Goal: Task Accomplishment & Management: Complete application form

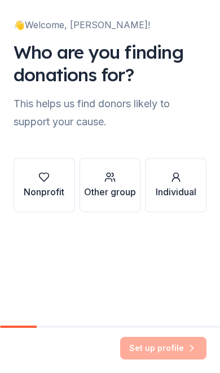
click at [49, 193] on div "Nonprofit" at bounding box center [44, 192] width 41 height 14
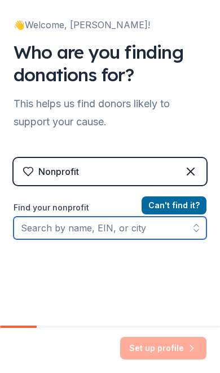
click at [110, 228] on input "Find your nonprofit" at bounding box center [110, 228] width 193 height 23
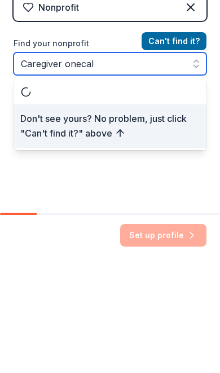
type input "Caregiver onecall"
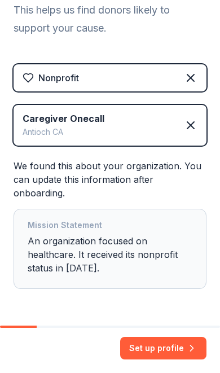
scroll to position [93, 0]
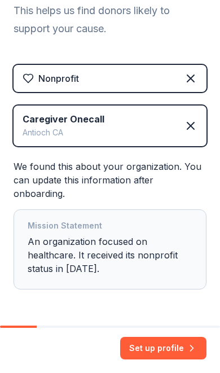
click at [160, 356] on button "Set up profile" at bounding box center [163, 348] width 86 height 23
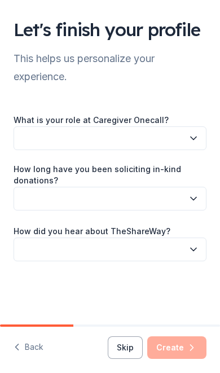
click at [195, 136] on icon "button" at bounding box center [193, 138] width 11 height 11
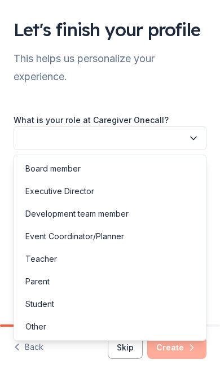
click at [152, 165] on div "Board member" at bounding box center [109, 169] width 187 height 23
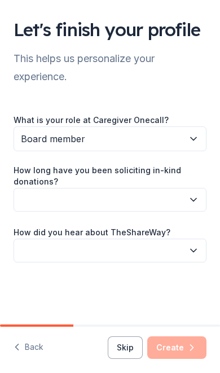
click at [194, 202] on icon "button" at bounding box center [193, 199] width 11 height 11
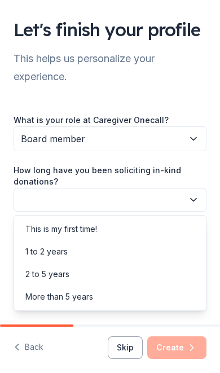
click at [154, 233] on div "This is my first time!" at bounding box center [109, 229] width 187 height 23
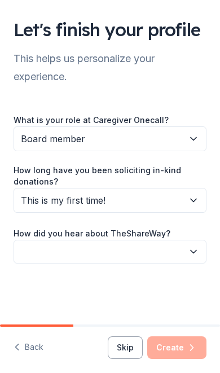
click at [162, 252] on button "button" at bounding box center [110, 252] width 193 height 24
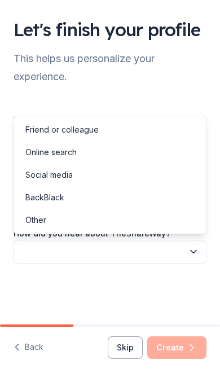
click at [134, 155] on div "Online search" at bounding box center [109, 152] width 187 height 23
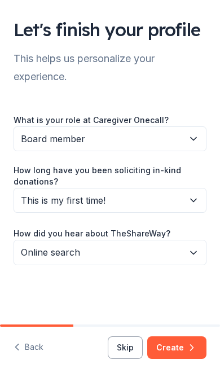
click at [185, 346] on button "Create" at bounding box center [176, 348] width 59 height 23
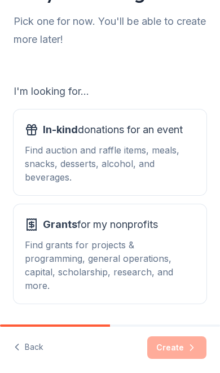
scroll to position [59, 0]
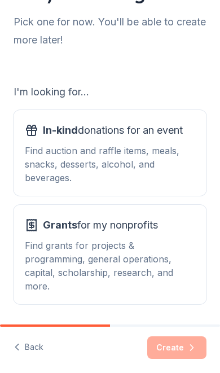
click at [152, 250] on div "Find grants for projects & programming, general operations, capital, scholarshi…" at bounding box center [110, 266] width 171 height 54
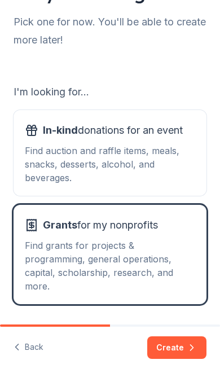
click at [164, 161] on div "Find auction and raffle items, meals, snacks, desserts, alcohol, and beverages." at bounding box center [110, 164] width 171 height 41
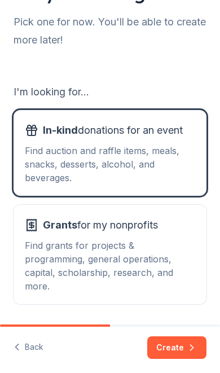
click at [186, 350] on button "Create" at bounding box center [176, 348] width 59 height 23
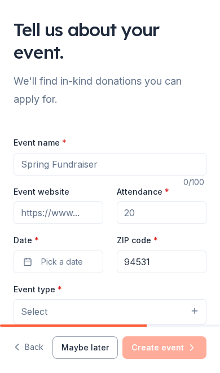
click at [129, 162] on input "Event name *" at bounding box center [110, 164] width 193 height 23
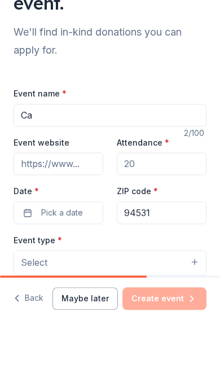
type input "C"
click at [165, 202] on input "Attendance *" at bounding box center [162, 213] width 90 height 23
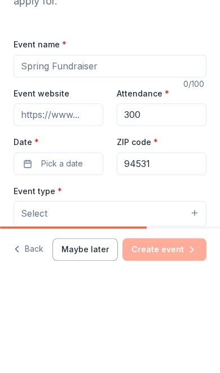
type input "300"
click at [181, 251] on input "94531" at bounding box center [162, 262] width 90 height 23
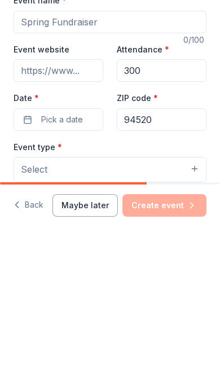
type input "94520"
click at [78, 255] on span "Pick a date" at bounding box center [62, 262] width 42 height 14
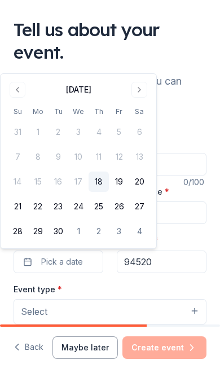
click at [138, 88] on button "Go to next month" at bounding box center [140, 90] width 16 height 16
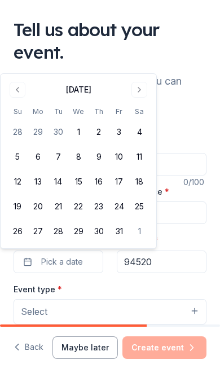
click at [139, 89] on button "Go to next month" at bounding box center [140, 90] width 16 height 16
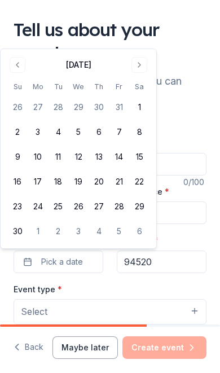
click at [137, 64] on button "Go to next month" at bounding box center [140, 65] width 16 height 16
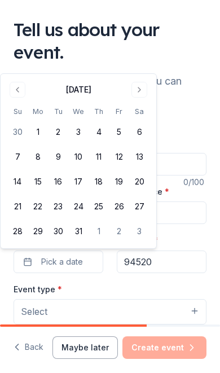
click at [136, 86] on button "Go to next month" at bounding box center [140, 90] width 16 height 16
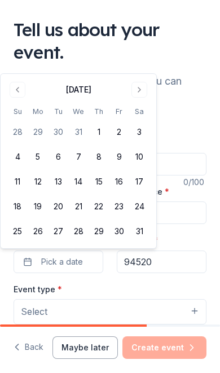
click at [142, 86] on button "Go to next month" at bounding box center [140, 90] width 16 height 16
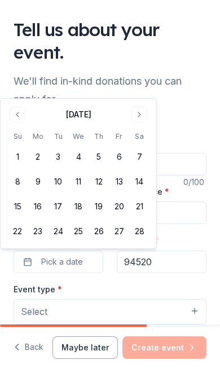
click at [96, 235] on button "26" at bounding box center [99, 231] width 20 height 20
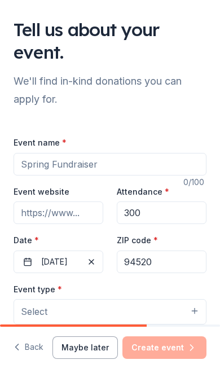
click at [100, 165] on input "Event name *" at bounding box center [110, 164] width 193 height 23
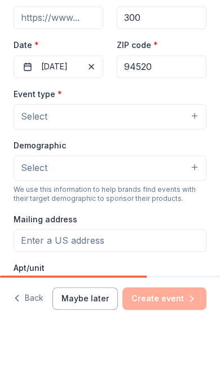
scroll to position [147, 0]
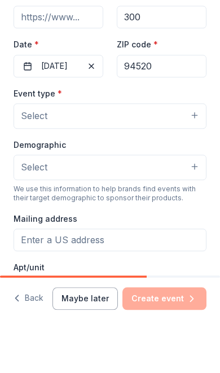
click at [191, 152] on button "Select" at bounding box center [110, 164] width 193 height 25
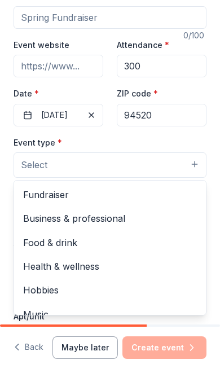
click at [123, 191] on span "Fundraiser" at bounding box center [110, 194] width 174 height 15
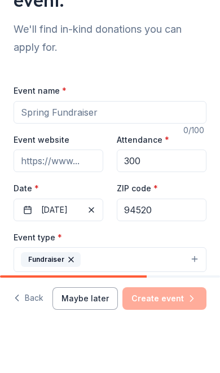
scroll to position [2, 0]
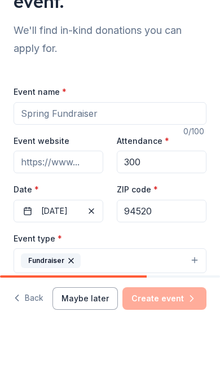
click at [137, 151] on input "Event name *" at bounding box center [110, 162] width 193 height 23
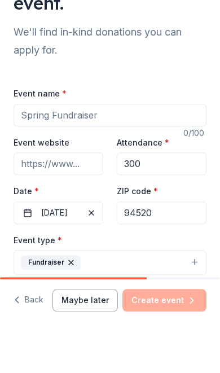
click at [25, 151] on input "Event name *" at bounding box center [110, 162] width 193 height 23
paste input "All Our Love for Caregivers Gala."
type input "All Our Love for Caregivers Gala"
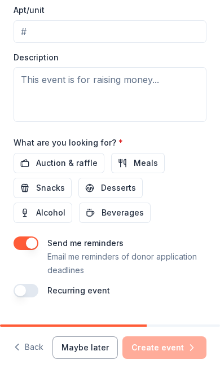
scroll to position [455, 0]
click at [66, 163] on span "Auction & raffle" at bounding box center [67, 163] width 62 height 14
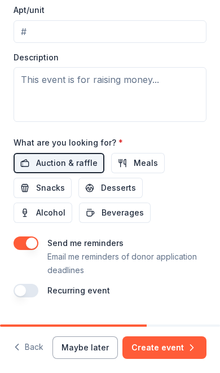
click at [138, 164] on span "Meals" at bounding box center [146, 163] width 24 height 14
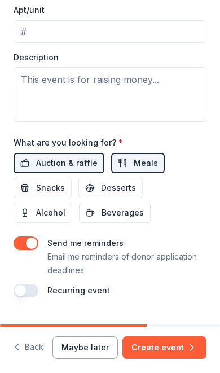
click at [118, 186] on span "Desserts" at bounding box center [118, 188] width 35 height 14
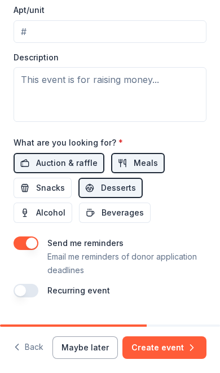
click at [65, 206] on span "Alcohol" at bounding box center [50, 213] width 29 height 14
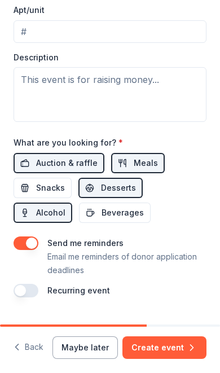
click at [167, 351] on button "Create event" at bounding box center [165, 348] width 84 height 23
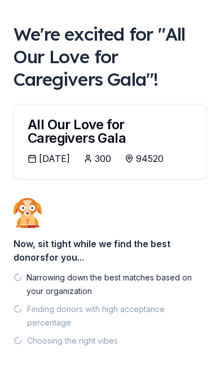
scroll to position [4, 0]
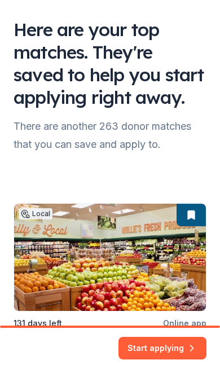
click at [171, 349] on button "Start applying" at bounding box center [163, 344] width 88 height 23
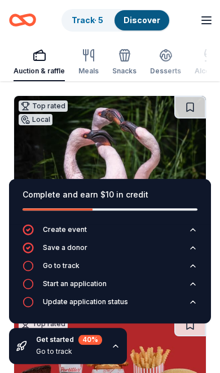
scroll to position [789, 0]
